Goal: Find contact information: Find contact information

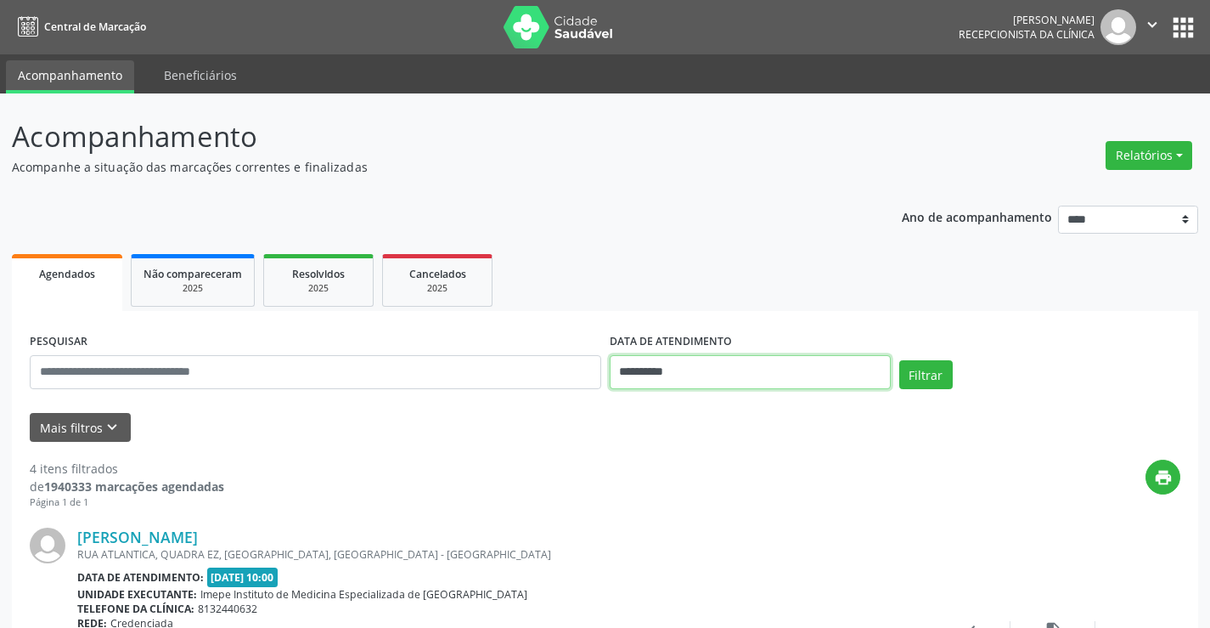
click at [750, 378] on input "**********" at bounding box center [750, 372] width 281 height 34
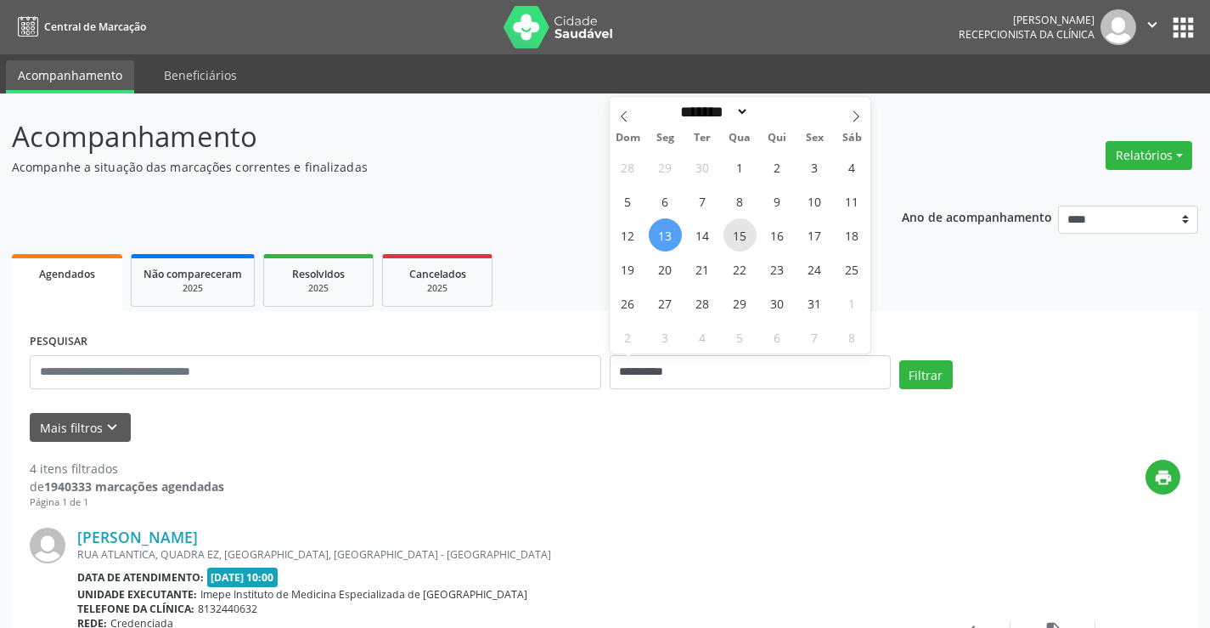
click at [748, 231] on span "15" at bounding box center [740, 234] width 33 height 33
type input "**********"
select select "*"
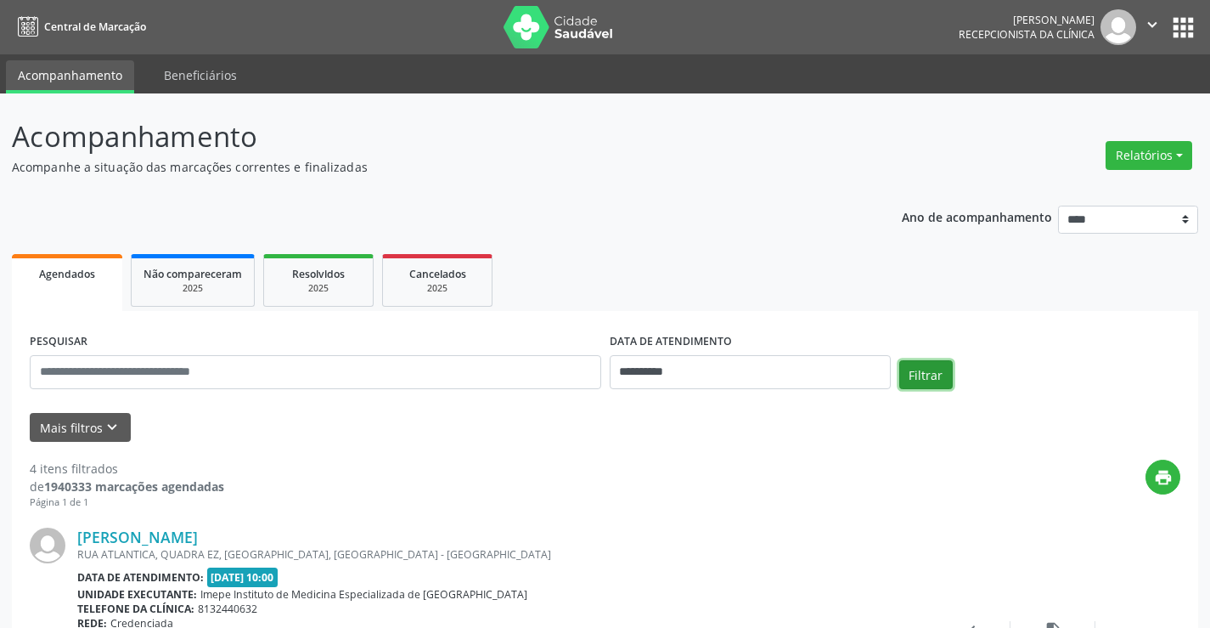
click at [934, 370] on button "Filtrar" at bounding box center [926, 374] width 54 height 29
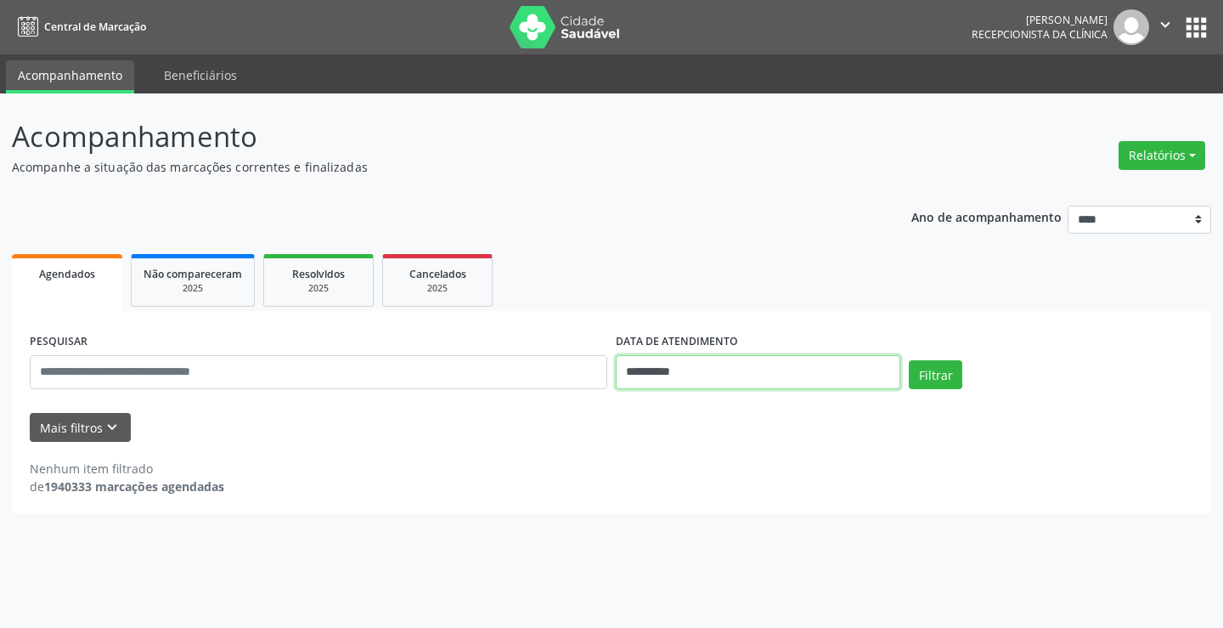
click at [657, 369] on input "**********" at bounding box center [758, 372] width 284 height 34
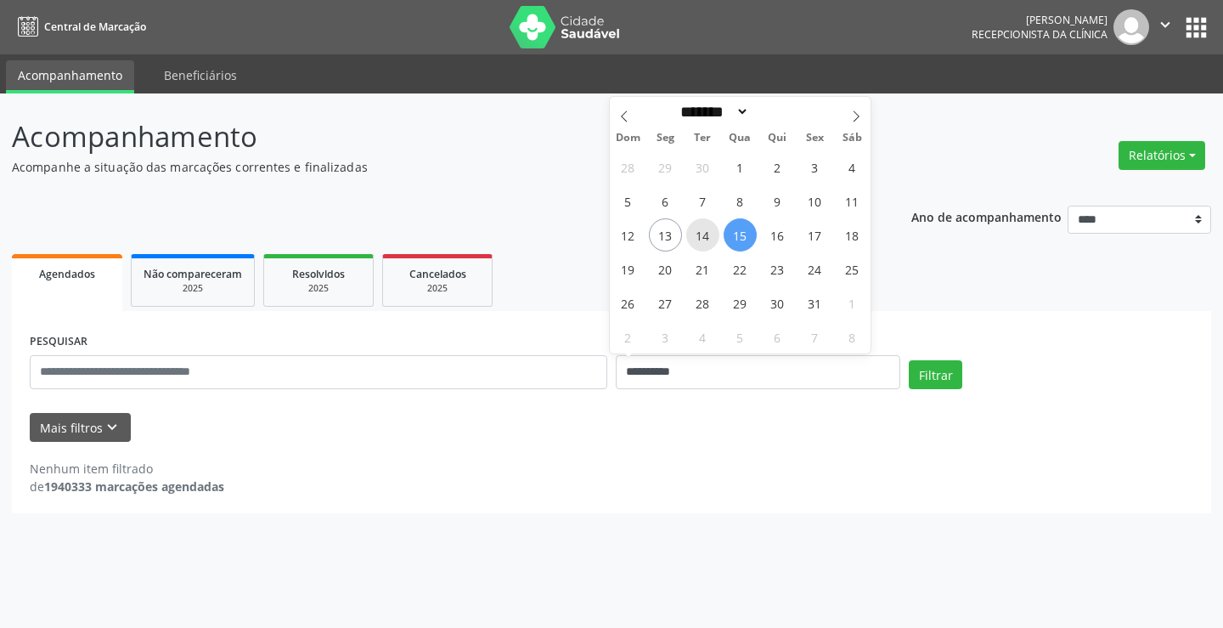
click at [691, 239] on span "14" at bounding box center [702, 234] width 33 height 33
type input "**********"
click at [691, 239] on span "14" at bounding box center [702, 234] width 33 height 33
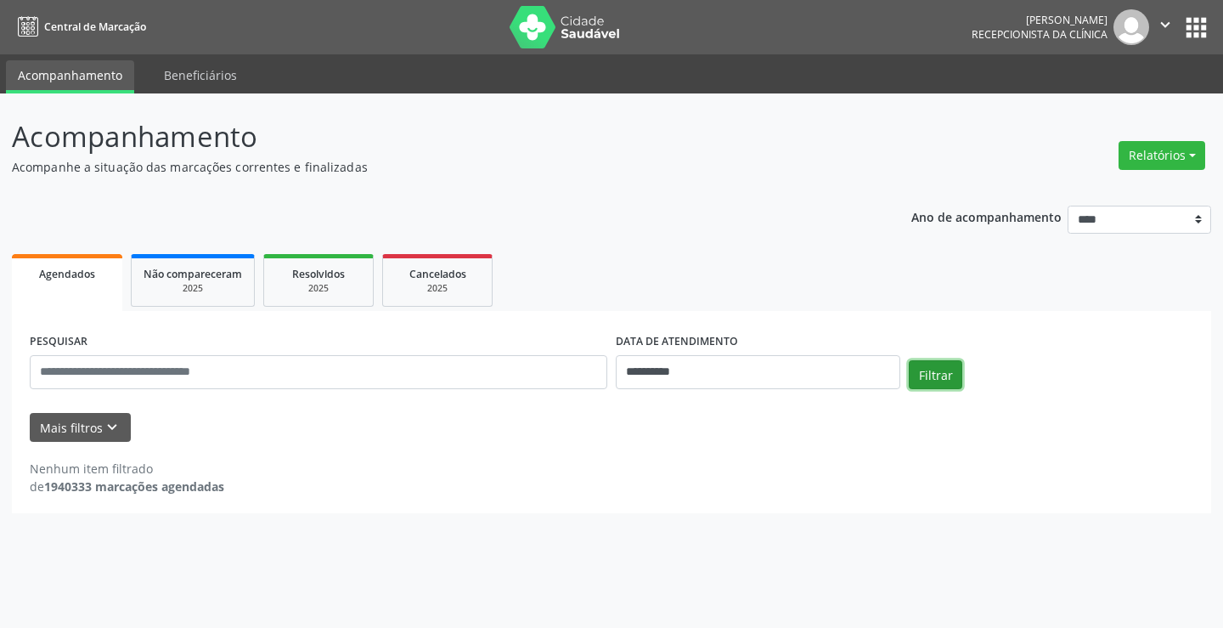
click at [945, 386] on button "Filtrar" at bounding box center [936, 374] width 54 height 29
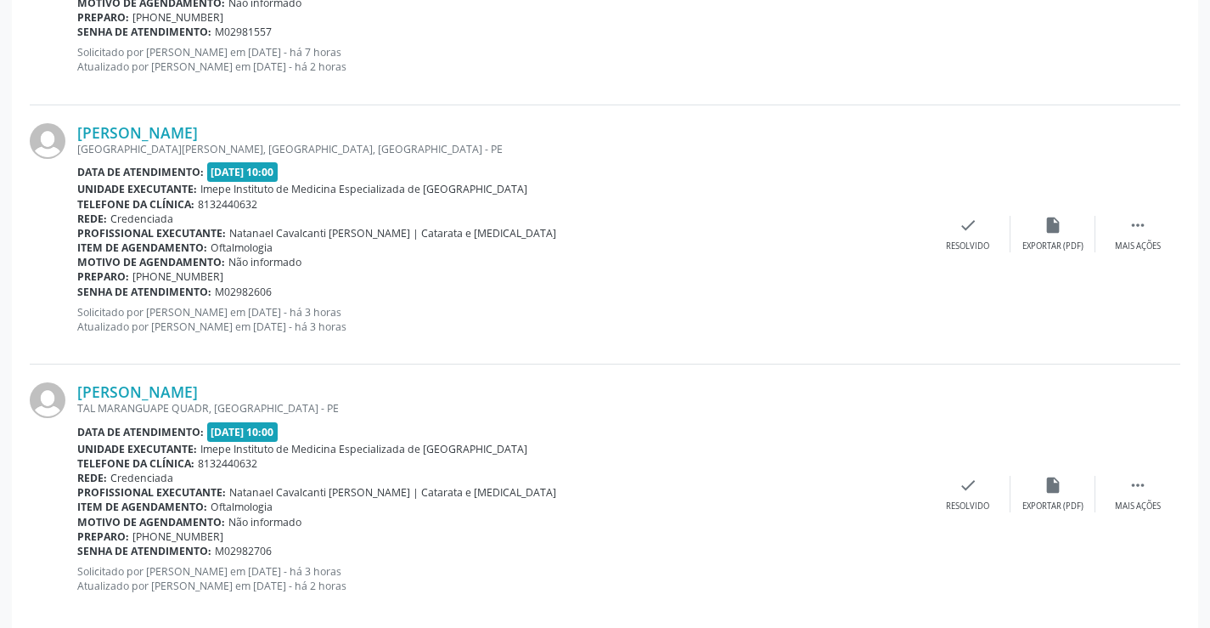
scroll to position [679, 0]
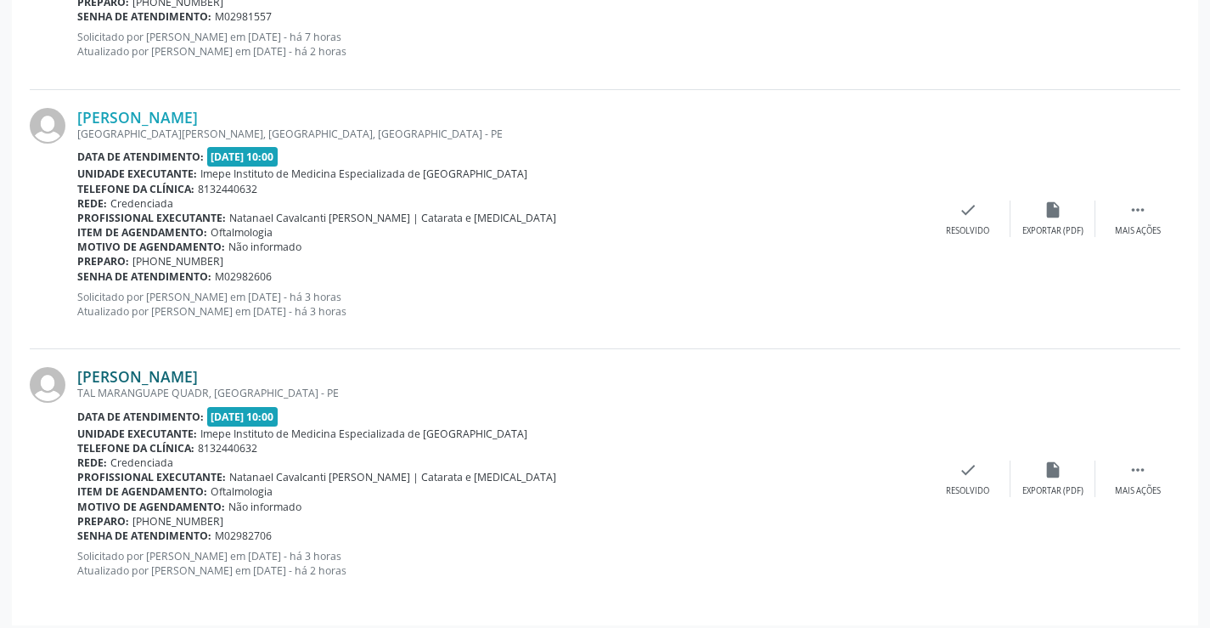
click at [198, 370] on link "[PERSON_NAME]" at bounding box center [137, 376] width 121 height 19
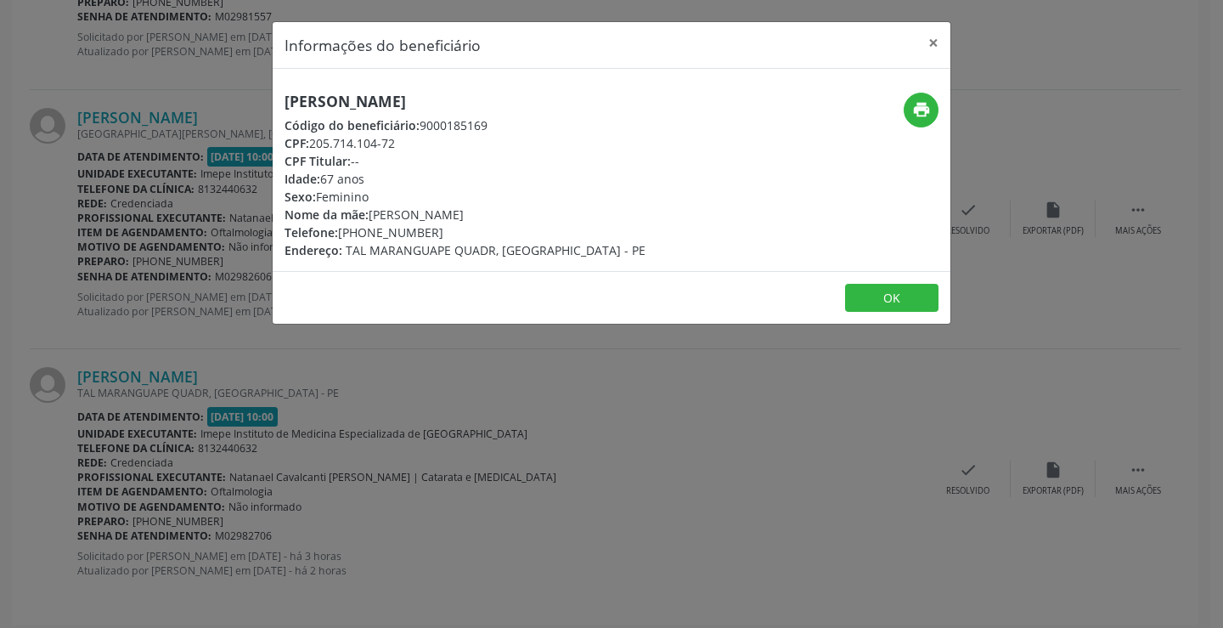
drag, startPoint x: 280, startPoint y: 101, endPoint x: 696, endPoint y: 113, distance: 416.3
click at [696, 113] on div "[PERSON_NAME] Código do beneficiário: 9000185169 CPF: 205.714.104-72 CPF Titula…" at bounding box center [499, 176] width 452 height 166
click at [689, 99] on div "[PERSON_NAME] Código do beneficiário: 9000185169 CPF: 205.714.104-72 CPF Titula…" at bounding box center [499, 176] width 452 height 166
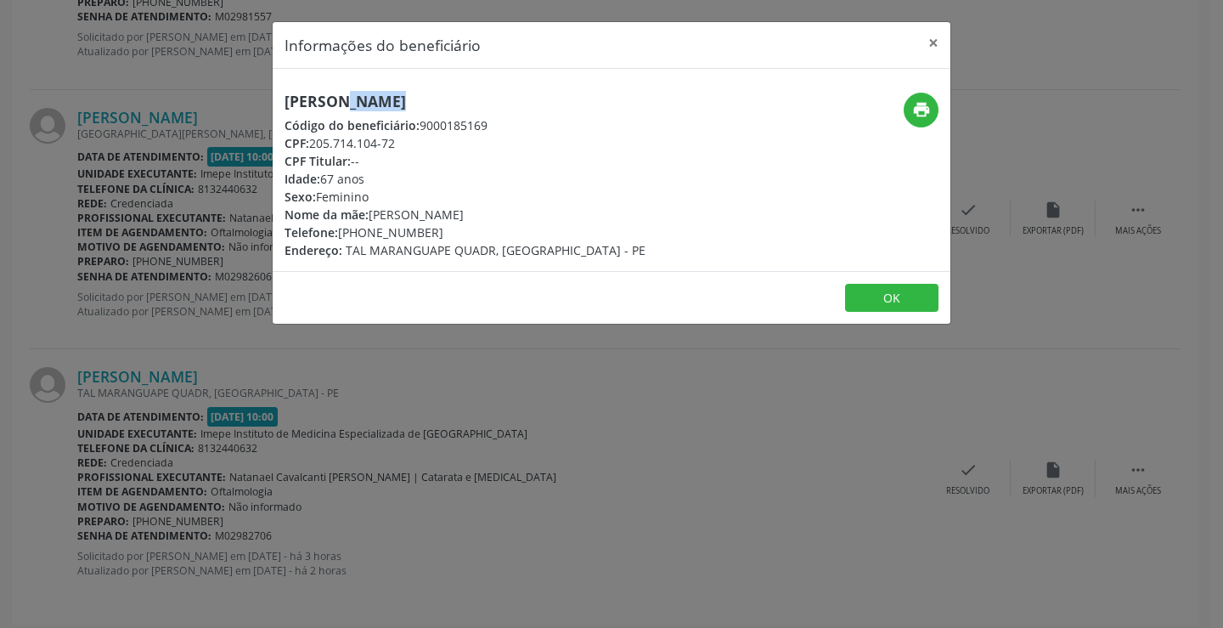
drag, startPoint x: 374, startPoint y: 229, endPoint x: 400, endPoint y: 229, distance: 26.3
click at [400, 229] on div "Telefone: [PHONE_NUMBER]" at bounding box center [464, 232] width 361 height 18
click at [370, 233] on div "Telefone: [PHONE_NUMBER]" at bounding box center [464, 232] width 361 height 18
drag, startPoint x: 370, startPoint y: 233, endPoint x: 444, endPoint y: 225, distance: 74.3
click at [444, 225] on div "Telefone: [PHONE_NUMBER]" at bounding box center [464, 232] width 361 height 18
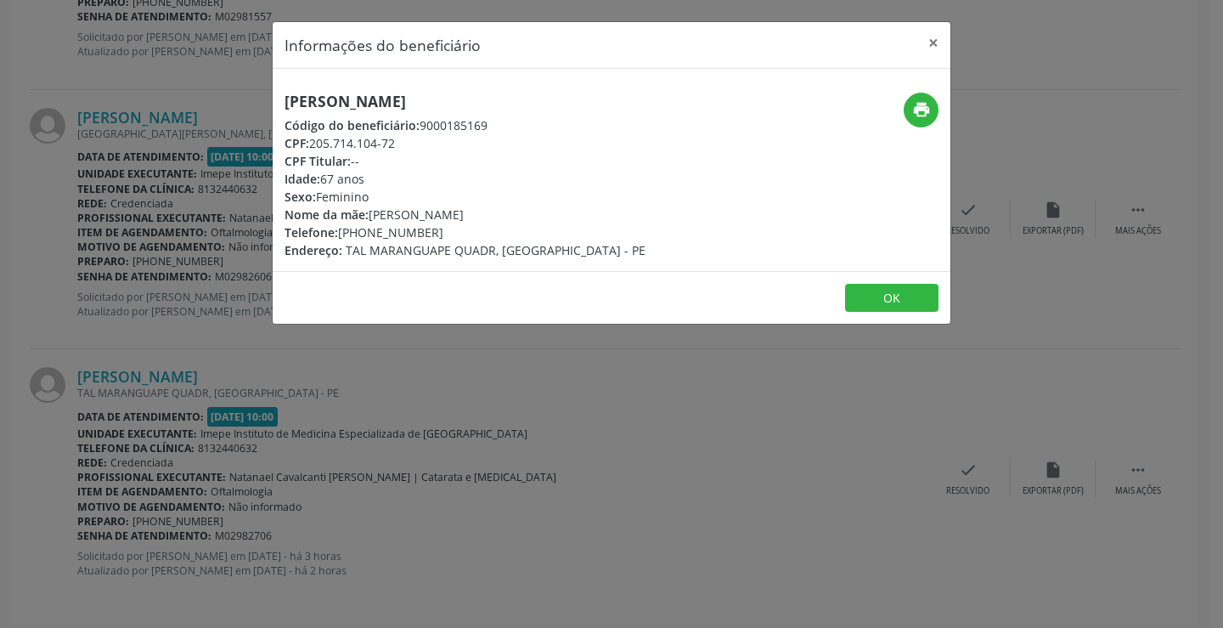
click at [363, 422] on div "Informações do beneficiário × [PERSON_NAME] Código do beneficiário: 9000185169 …" at bounding box center [611, 314] width 1223 height 628
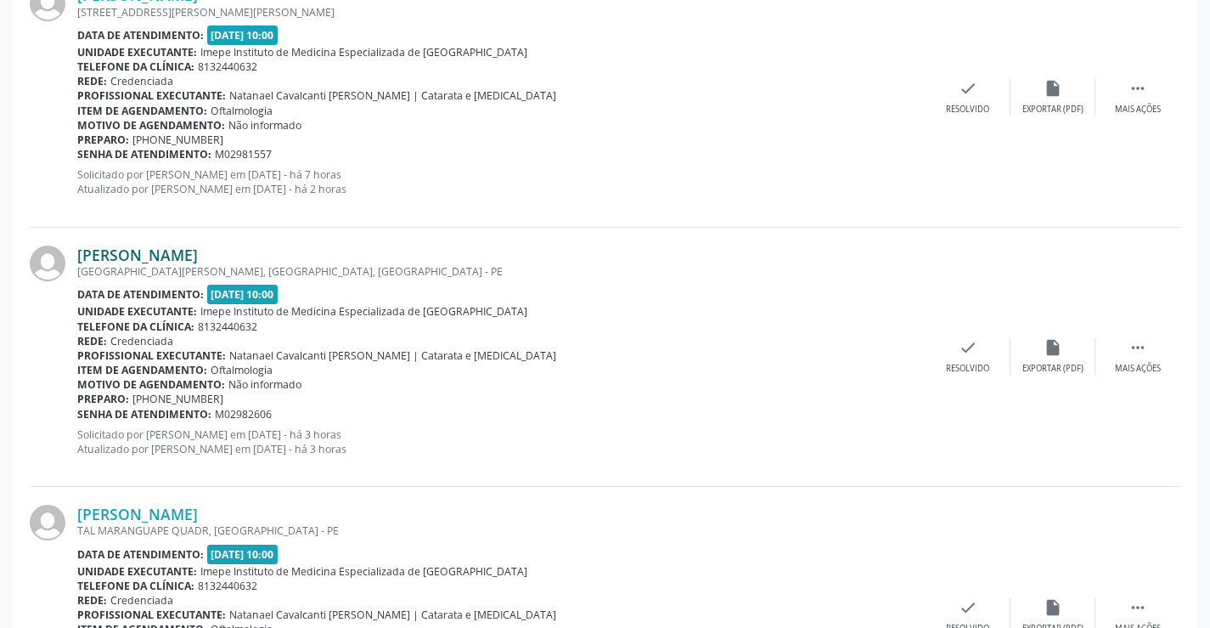
scroll to position [510, 0]
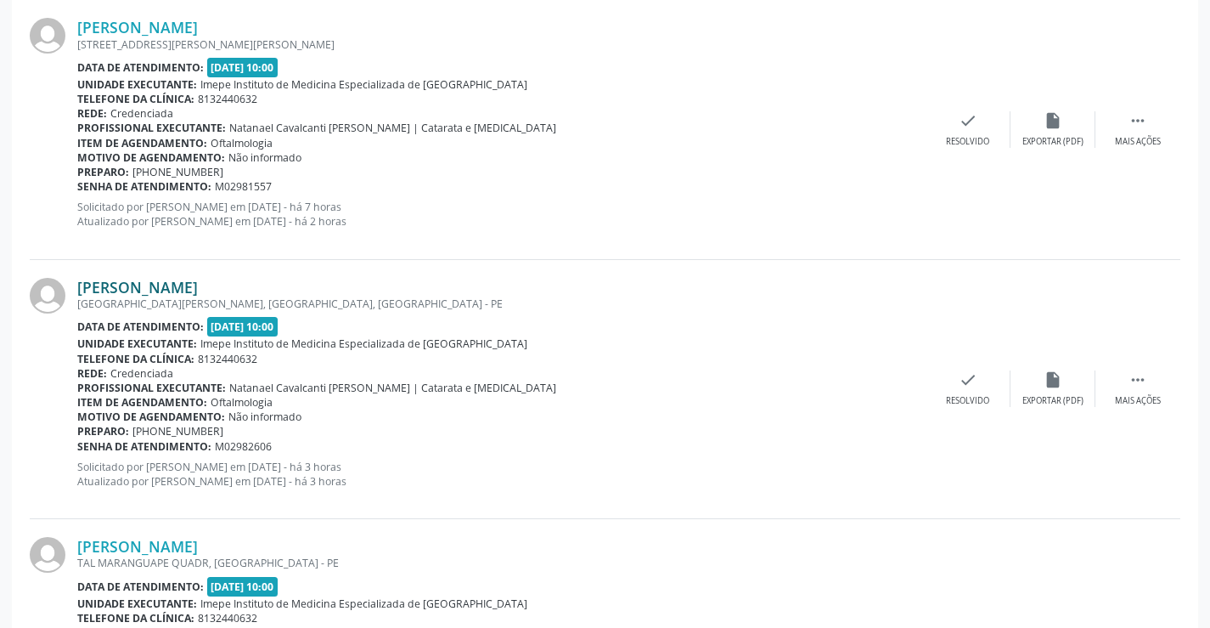
click at [198, 285] on link "[PERSON_NAME]" at bounding box center [137, 287] width 121 height 19
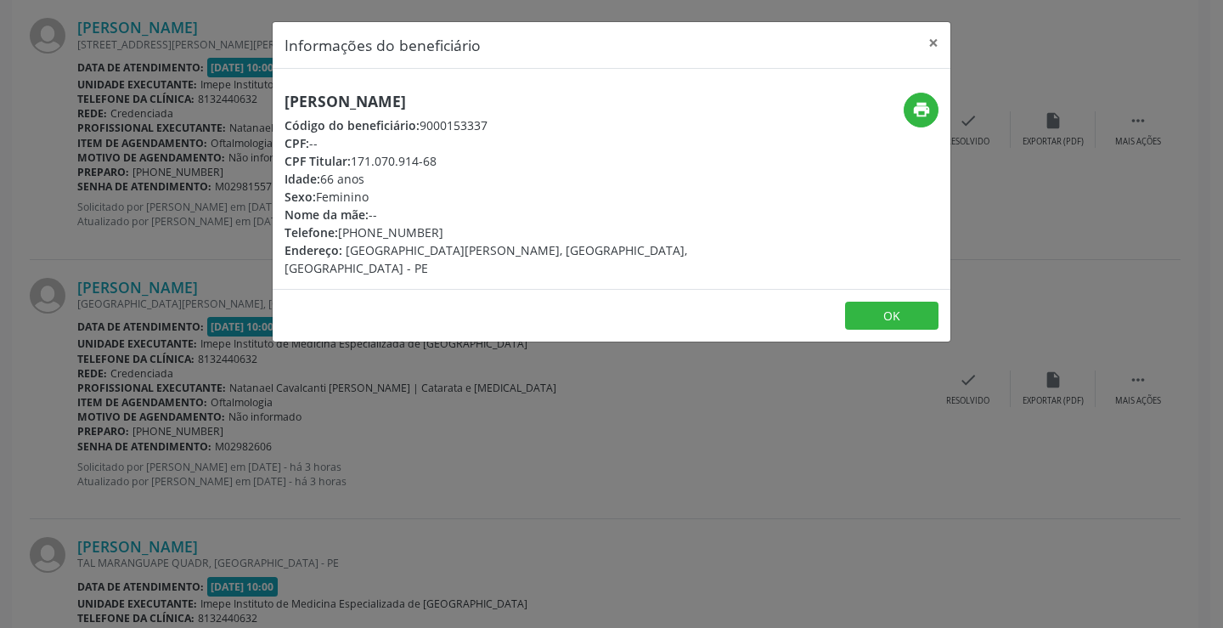
drag, startPoint x: 284, startPoint y: 99, endPoint x: 594, endPoint y: 101, distance: 310.0
click at [594, 101] on h5 "[PERSON_NAME]" at bounding box center [498, 102] width 428 height 18
copy h5 "[PERSON_NAME]"
drag, startPoint x: 369, startPoint y: 229, endPoint x: 428, endPoint y: 230, distance: 58.6
click at [428, 230] on div "Telefone: [PHONE_NUMBER]" at bounding box center [498, 232] width 428 height 18
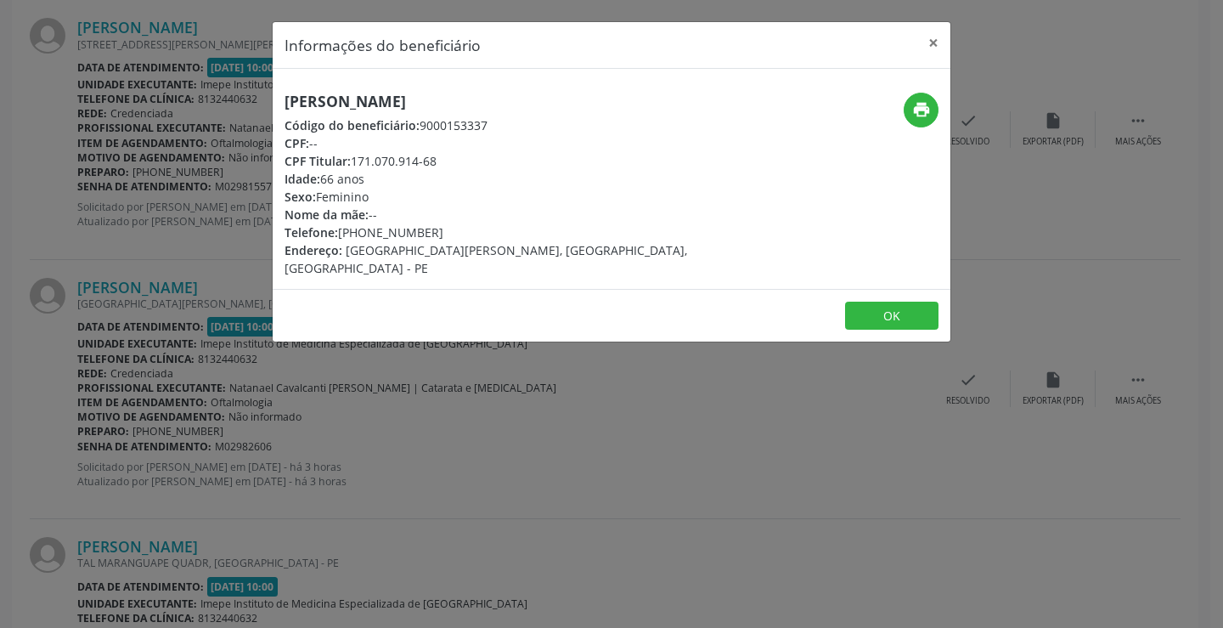
copy div "8612-6637"
click at [362, 427] on div "Informações do beneficiário × [PERSON_NAME] Código do beneficiário: 9000153337 …" at bounding box center [611, 314] width 1223 height 628
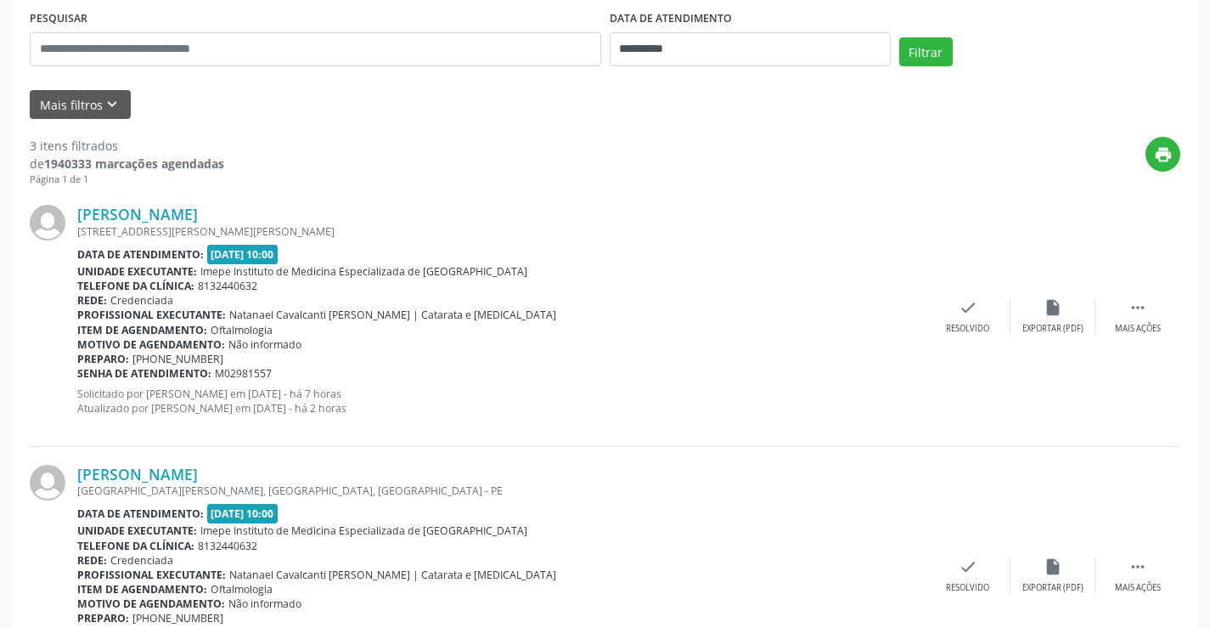
scroll to position [255, 0]
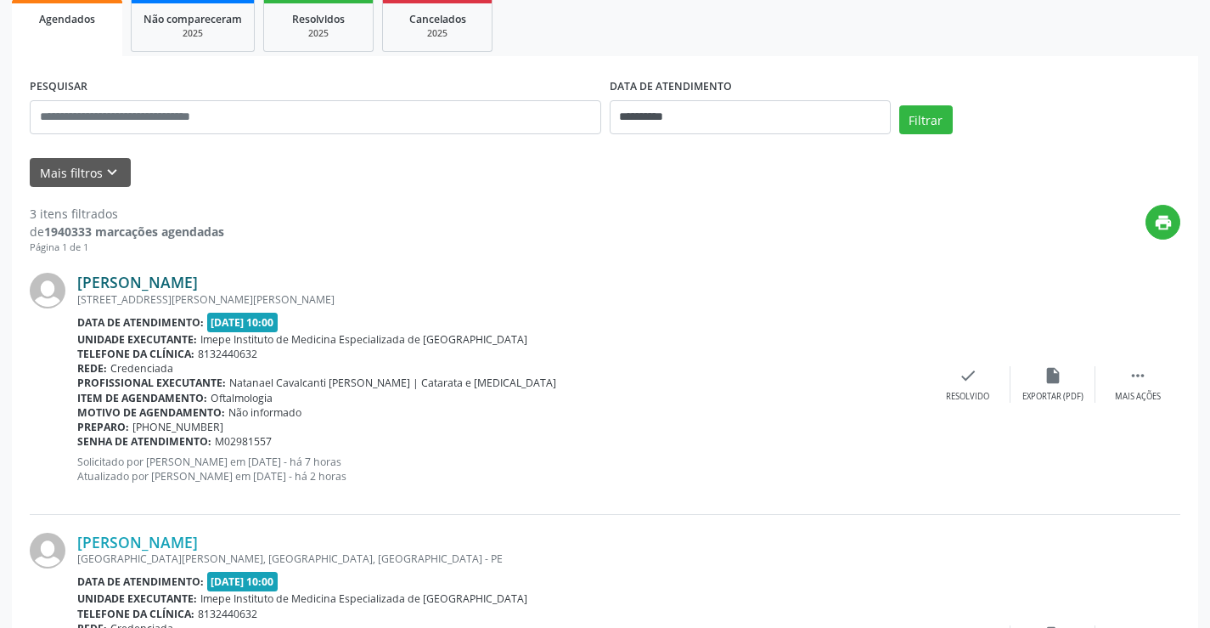
click at [198, 282] on link "[PERSON_NAME]" at bounding box center [137, 282] width 121 height 19
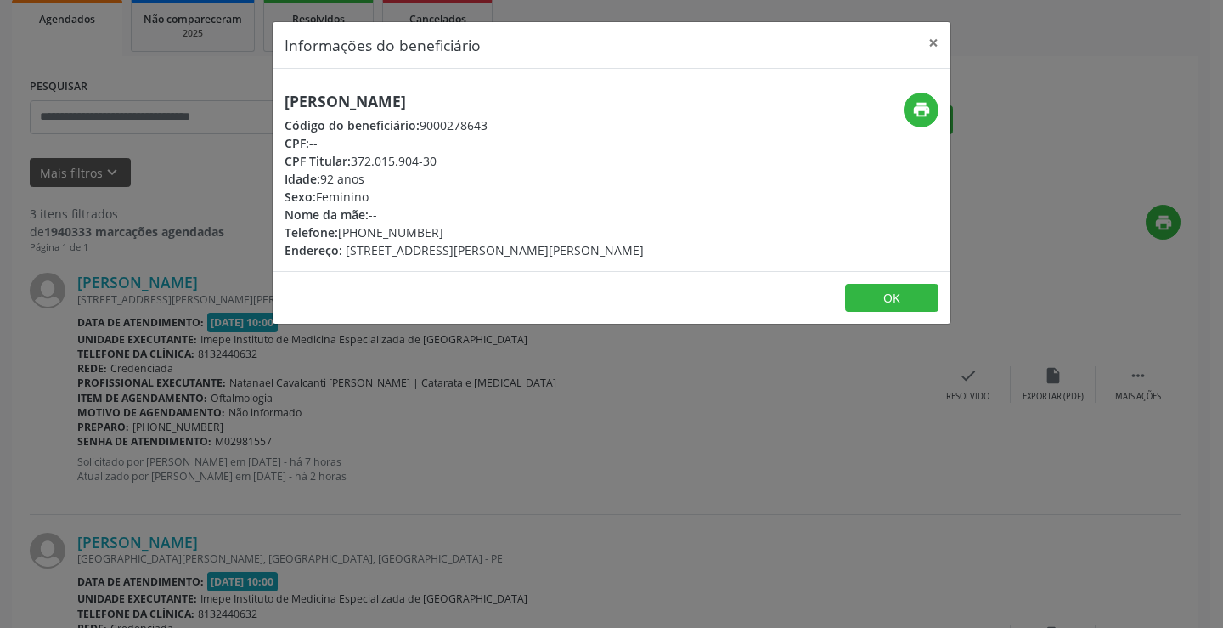
drag, startPoint x: 367, startPoint y: 235, endPoint x: 463, endPoint y: 228, distance: 96.2
click at [463, 228] on div "Telefone: [PHONE_NUMBER]" at bounding box center [463, 232] width 359 height 18
copy div "99672-7377"
drag, startPoint x: 292, startPoint y: 98, endPoint x: 555, endPoint y: 100, distance: 263.3
click at [555, 100] on h5 "[PERSON_NAME]" at bounding box center [463, 102] width 359 height 18
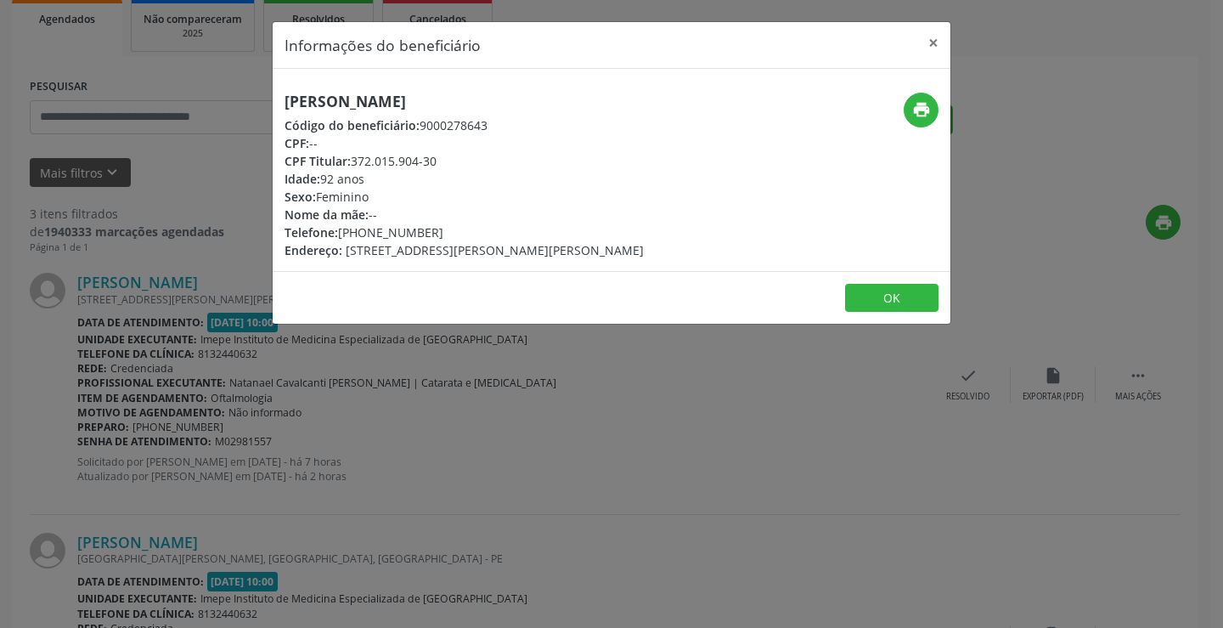
click at [342, 100] on h5 "[PERSON_NAME]" at bounding box center [463, 102] width 359 height 18
click at [342, 99] on h5 "[PERSON_NAME]" at bounding box center [463, 102] width 359 height 18
drag, startPoint x: 369, startPoint y: 231, endPoint x: 450, endPoint y: 233, distance: 80.7
click at [453, 236] on div "Telefone: [PHONE_NUMBER]" at bounding box center [463, 232] width 359 height 18
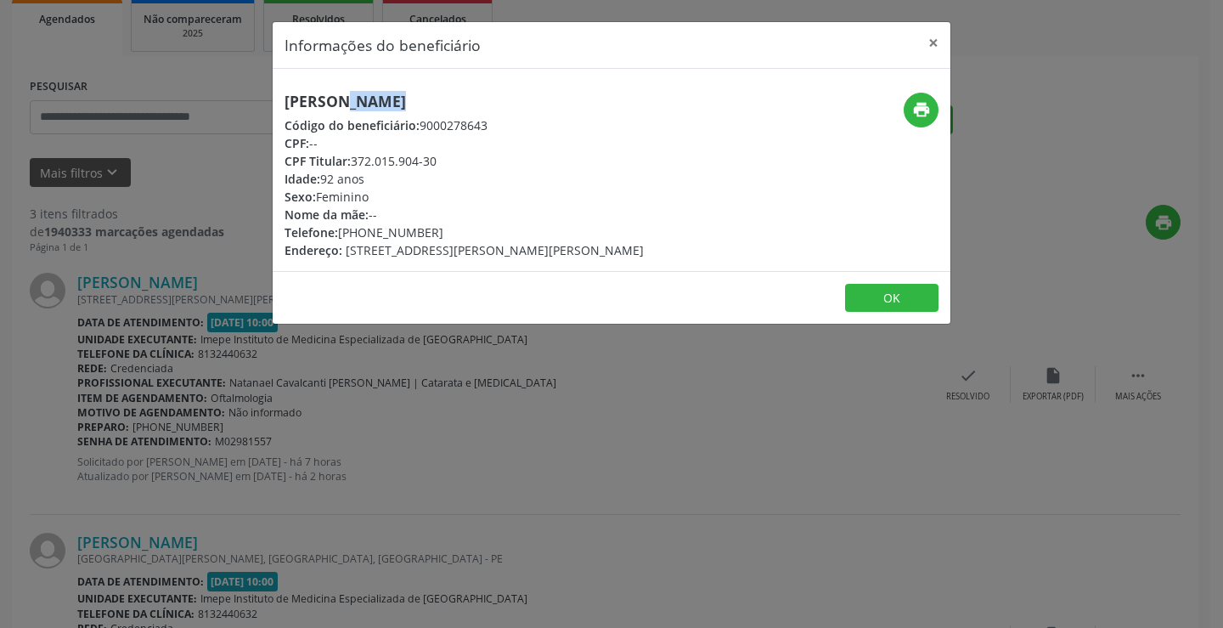
copy div "9672-7377"
click at [485, 408] on div "Informações do beneficiário × [PERSON_NAME] Código do beneficiário: 9000278643 …" at bounding box center [611, 314] width 1223 height 628
